Goal: Obtain resource: Download file/media

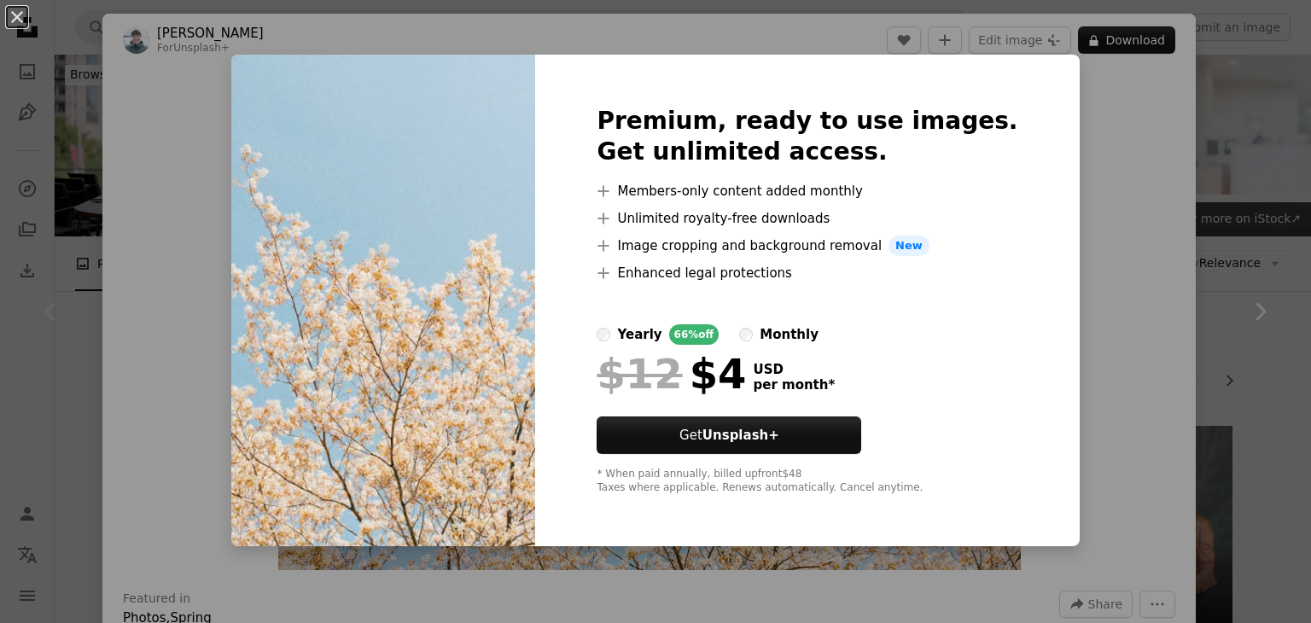
scroll to position [256, 0]
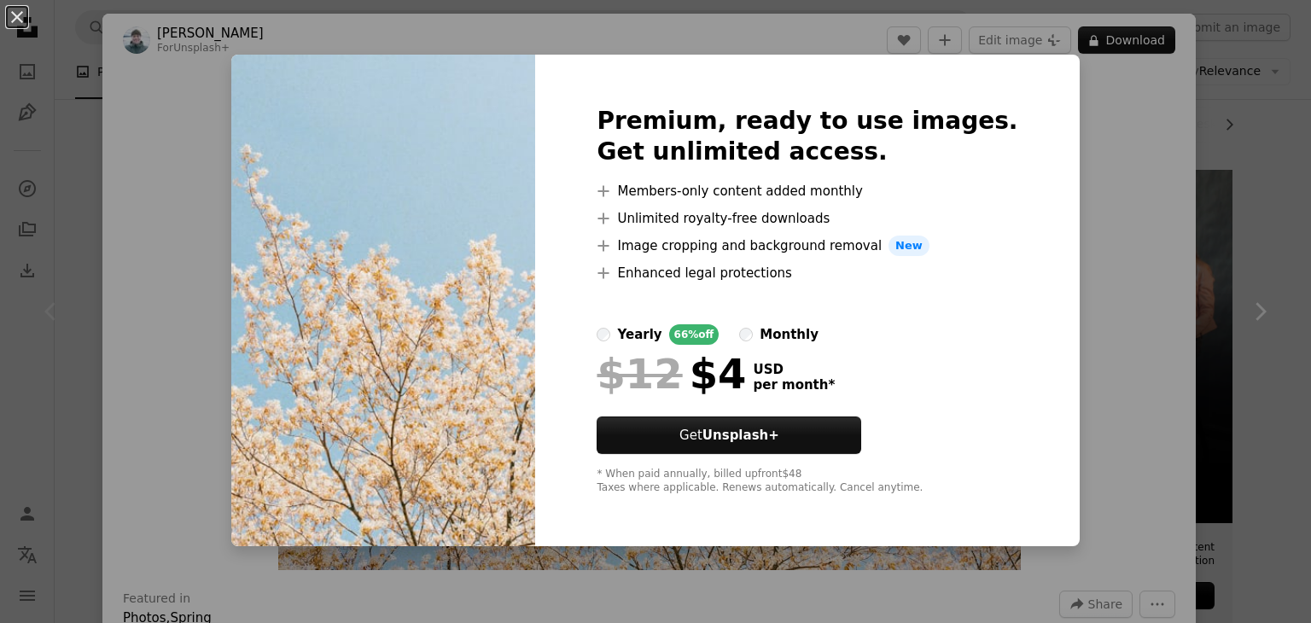
click at [1092, 311] on div "An X shape Premium, ready to use images. Get unlimited access. A plus sign Memb…" at bounding box center [655, 311] width 1311 height 623
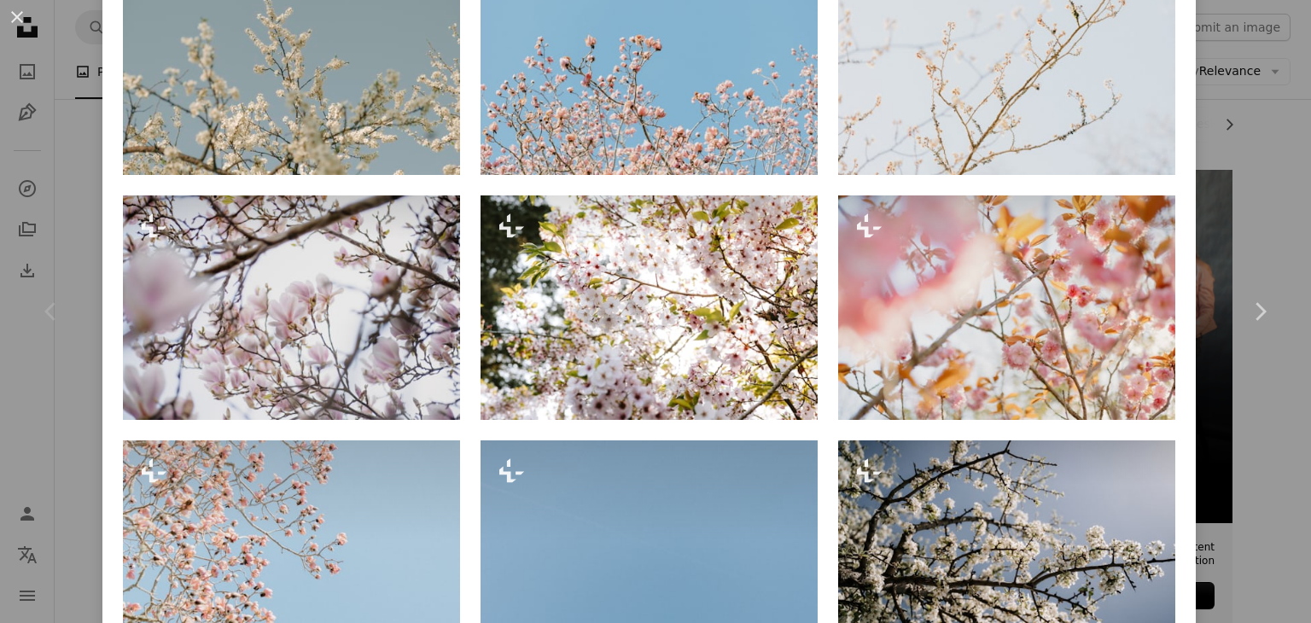
scroll to position [1280, 0]
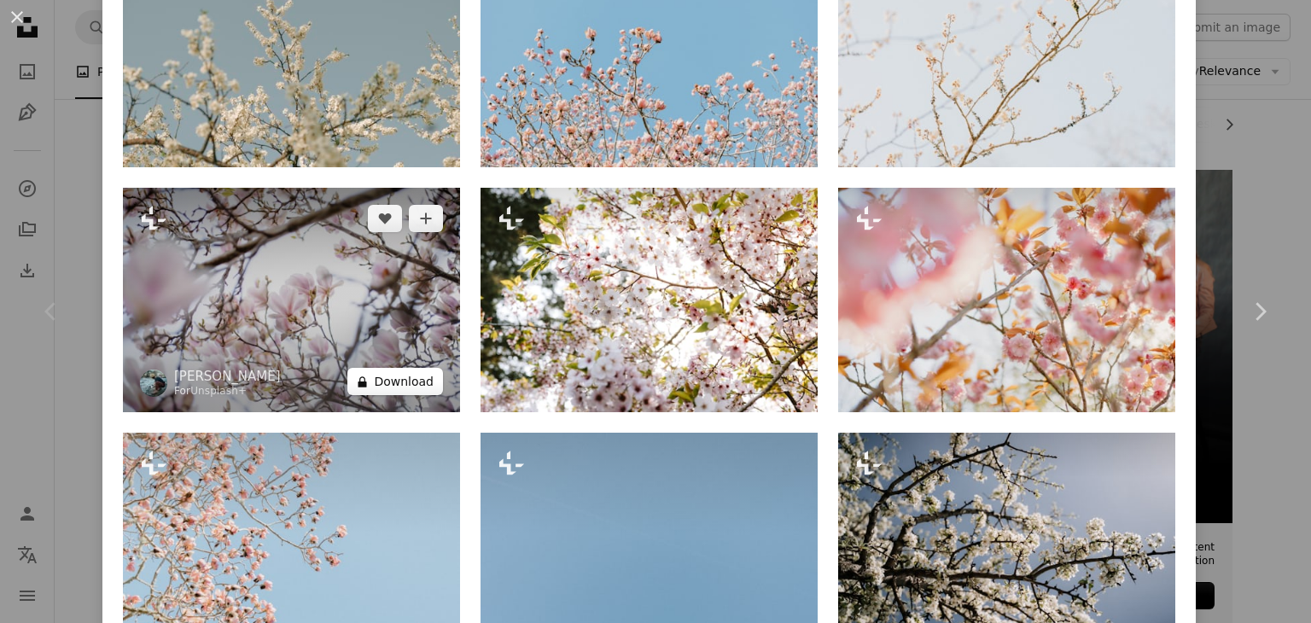
click at [397, 368] on button "A lock Download" at bounding box center [395, 381] width 96 height 27
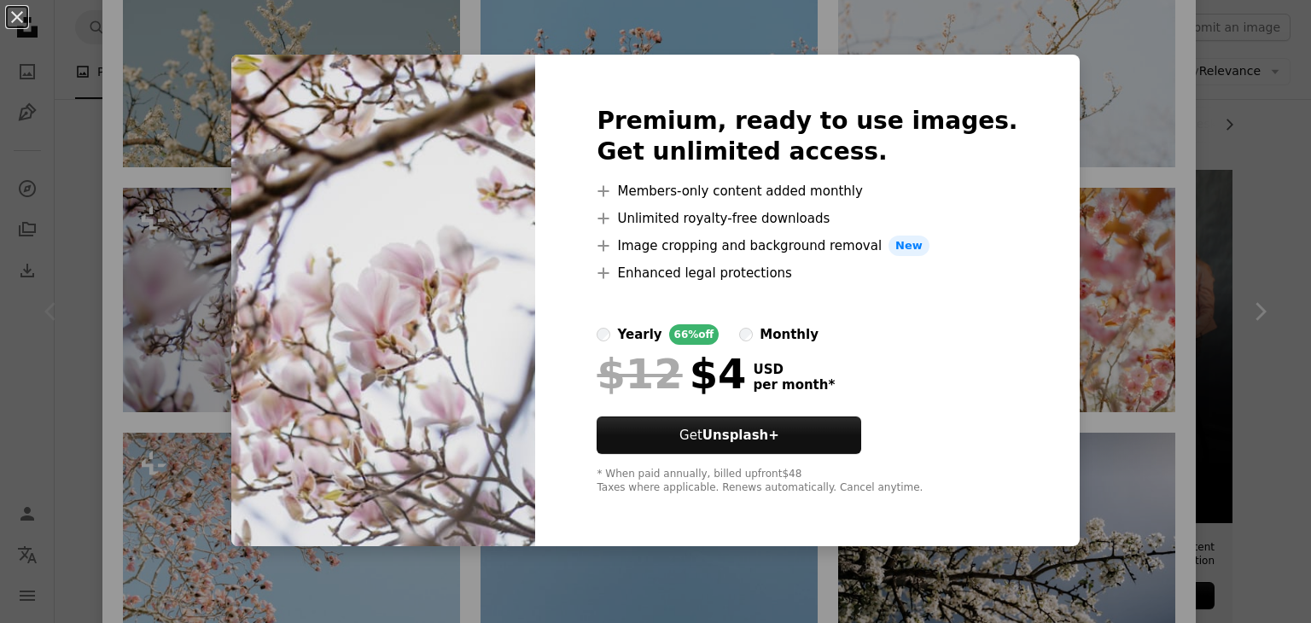
click at [1220, 84] on div "An X shape Premium, ready to use images. Get unlimited access. A plus sign Memb…" at bounding box center [655, 311] width 1311 height 623
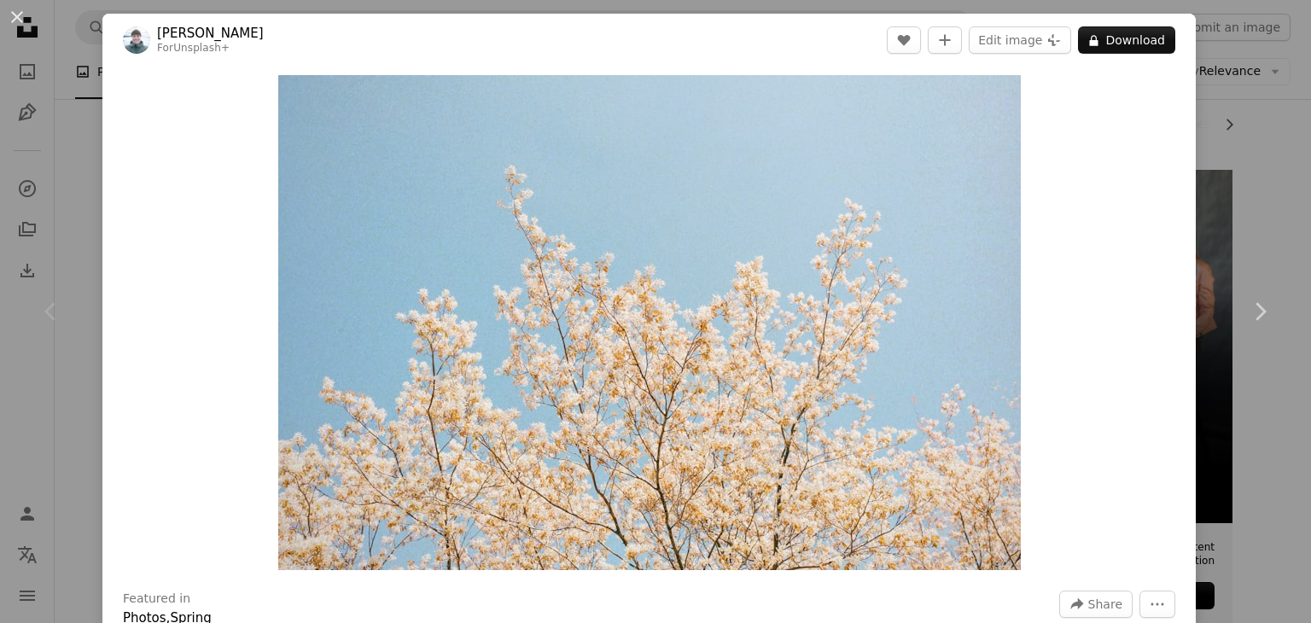
click at [69, 158] on div "An X shape Chevron left Chevron right [PERSON_NAME] For Unsplash+ A heart A plu…" at bounding box center [655, 311] width 1311 height 623
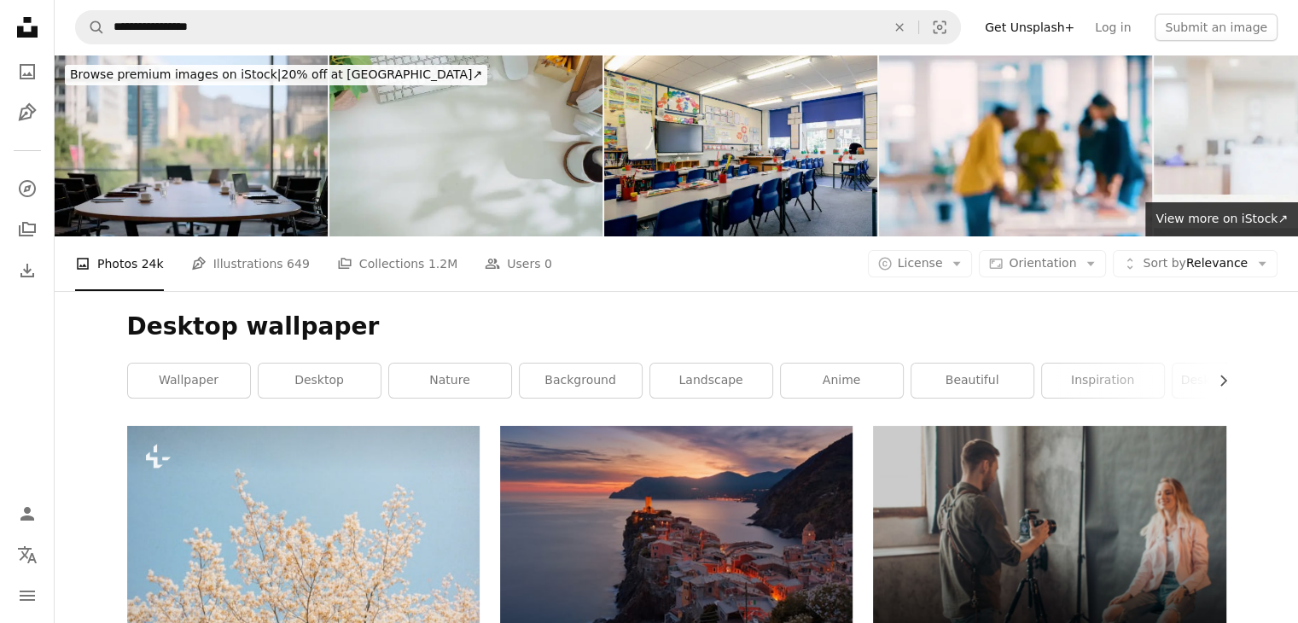
click at [530, 142] on img at bounding box center [465, 146] width 273 height 182
